Goal: Task Accomplishment & Management: Manage account settings

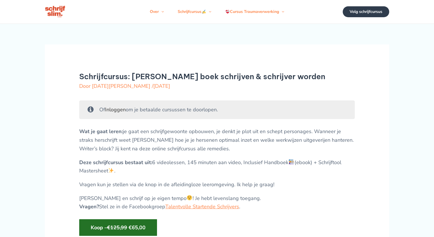
click at [117, 113] on link "Inloggen" at bounding box center [115, 109] width 21 height 7
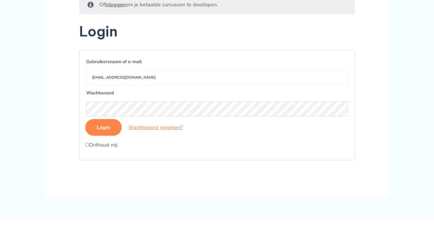
scroll to position [125, 0]
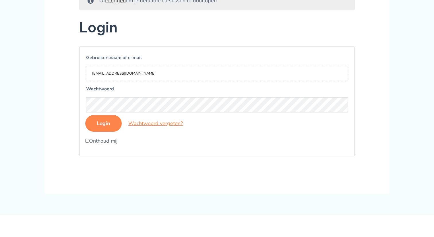
type input "[EMAIL_ADDRESS][DOMAIN_NAME]"
click at [104, 130] on input "Login" at bounding box center [103, 123] width 36 height 17
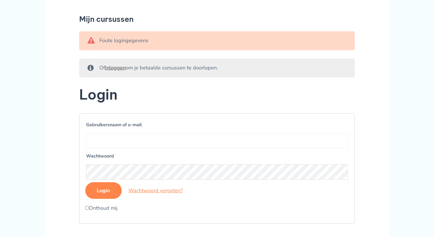
scroll to position [60, 0]
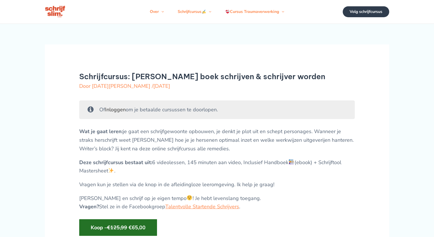
click at [118, 113] on link "Inloggen" at bounding box center [115, 109] width 21 height 7
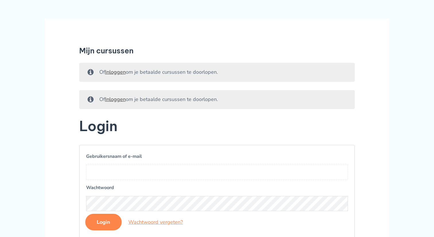
scroll to position [30, 0]
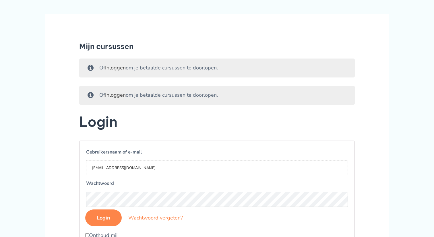
click at [169, 176] on input "dh2109@icloud.com" at bounding box center [217, 168] width 262 height 15
type input "dh2109@icloud.com"
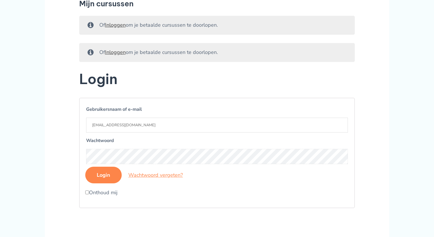
scroll to position [76, 0]
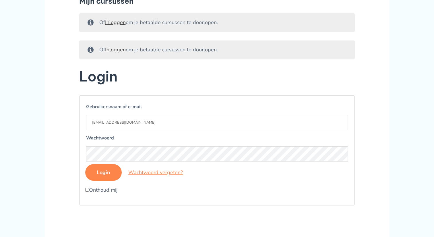
click at [103, 179] on input "Login" at bounding box center [103, 172] width 36 height 17
